Goal: Task Accomplishment & Management: Use online tool/utility

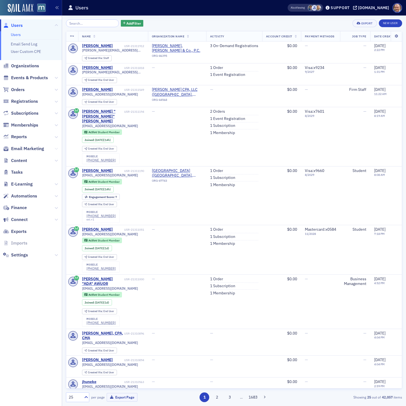
click at [56, 149] on icon at bounding box center [56, 148] width 3 height 3
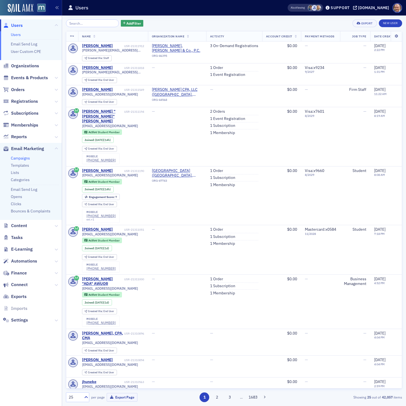
click at [21, 157] on link "Campaigns" at bounding box center [20, 158] width 19 height 5
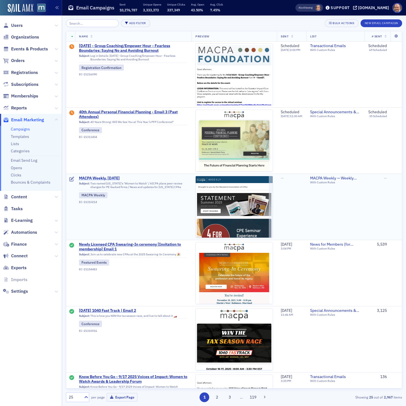
click at [112, 179] on span "MACPA Weekly, [DATE]" at bounding box center [133, 178] width 109 height 5
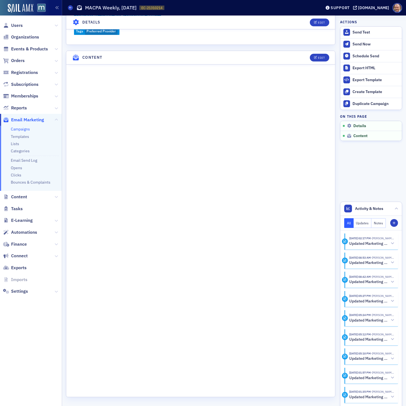
scroll to position [307, 0]
click at [322, 57] on div "Edit" at bounding box center [321, 57] width 7 height 3
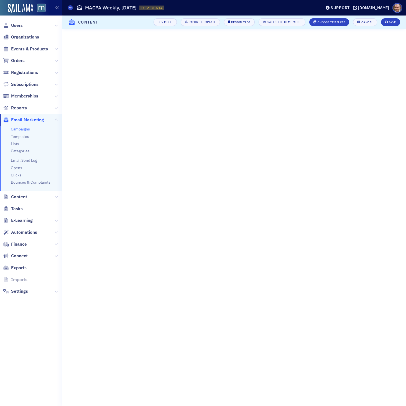
scroll to position [0, 0]
click at [390, 21] on div "Save" at bounding box center [392, 22] width 7 height 3
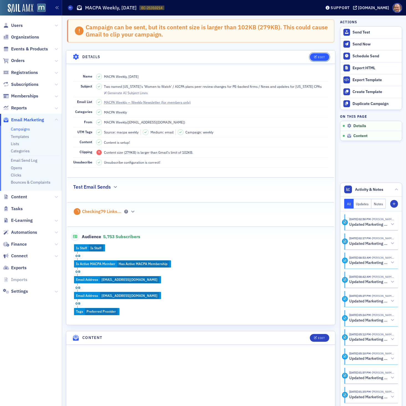
click at [322, 58] on div "Edit" at bounding box center [321, 57] width 7 height 3
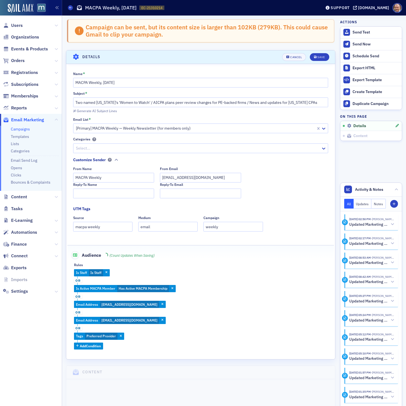
scroll to position [32, 0]
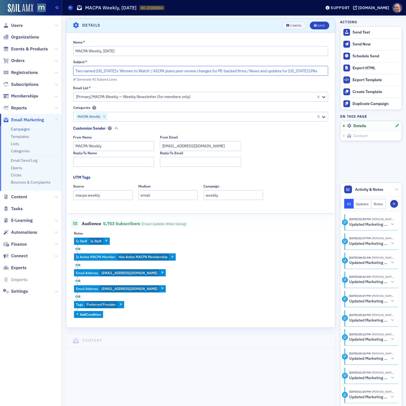
drag, startPoint x: 151, startPoint y: 71, endPoint x: 244, endPoint y: 72, distance: 92.9
click at [244, 72] on input "Two named [US_STATE]'s 'Women to Watch' / AICPA plans peer review changes for P…" at bounding box center [200, 71] width 255 height 10
paste input "NASBA, AICPA release proposed CPE revision"
type input "Two named [US_STATE]'s 'Women to Watch' / NASBA, AICPA release proposed CPE rev…"
click at [322, 27] on button "Save" at bounding box center [319, 26] width 19 height 8
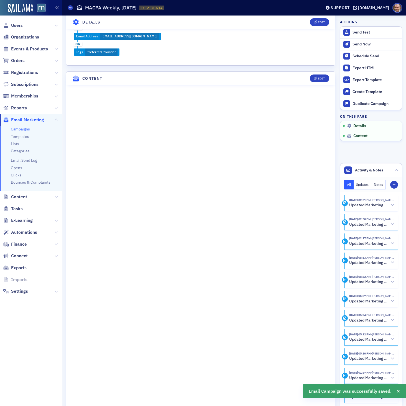
scroll to position [295, 0]
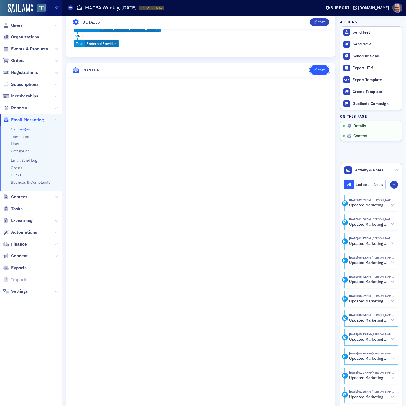
click at [323, 69] on div "Edit" at bounding box center [321, 70] width 7 height 3
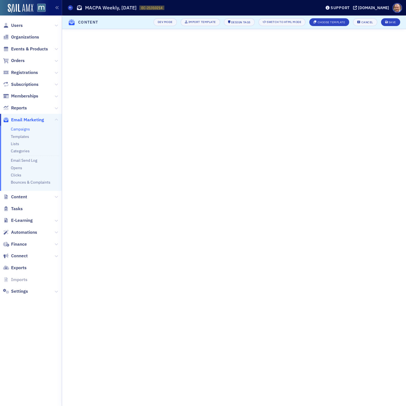
scroll to position [0, 0]
click at [392, 22] on div "Save" at bounding box center [392, 22] width 7 height 3
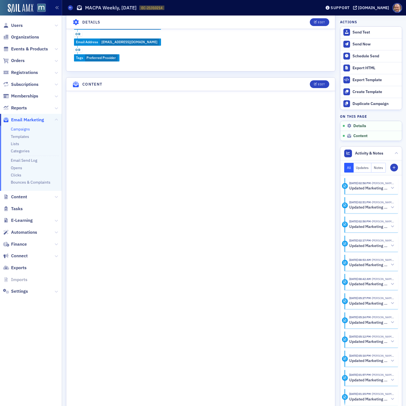
scroll to position [307, 0]
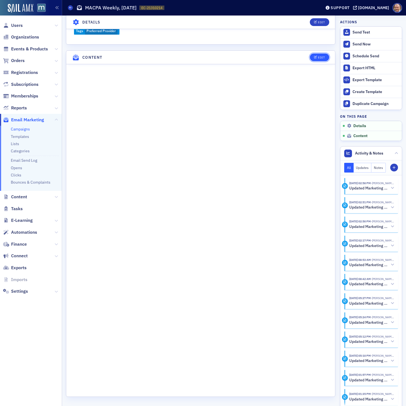
click at [319, 56] on div "Edit" at bounding box center [321, 57] width 7 height 3
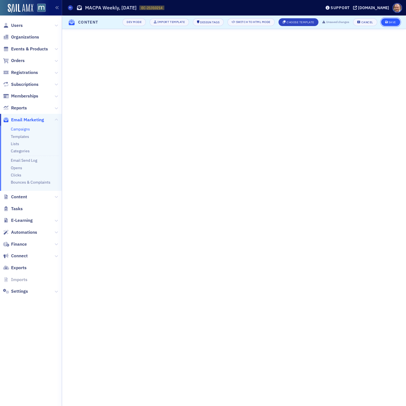
click at [391, 22] on div "Save" at bounding box center [392, 22] width 7 height 3
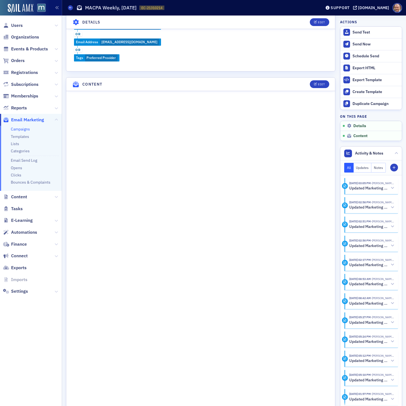
scroll to position [307, 0]
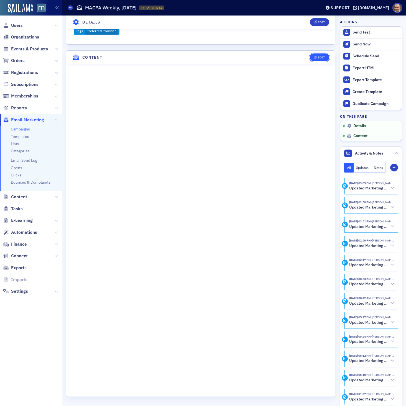
click at [316, 56] on icon "button" at bounding box center [315, 57] width 3 height 3
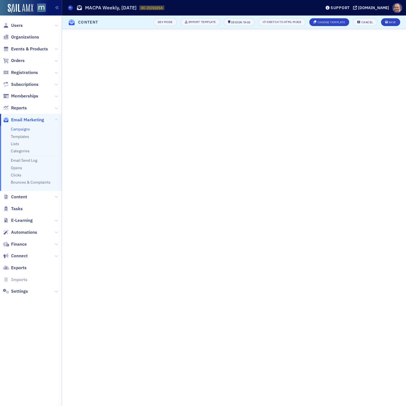
scroll to position [0, 0]
click at [395, 22] on div "Save" at bounding box center [392, 22] width 7 height 3
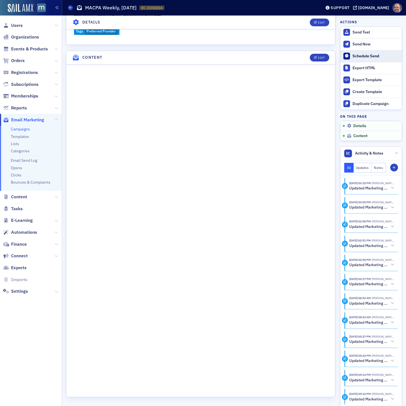
scroll to position [307, 0]
